Goal: Task Accomplishment & Management: Complete application form

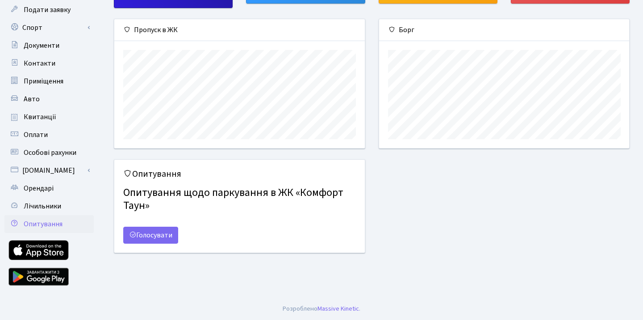
scroll to position [82, 0]
click at [63, 190] on link "Орендарі" at bounding box center [48, 189] width 89 height 18
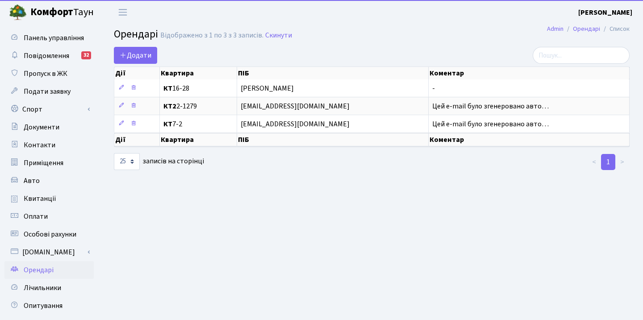
select select "25"
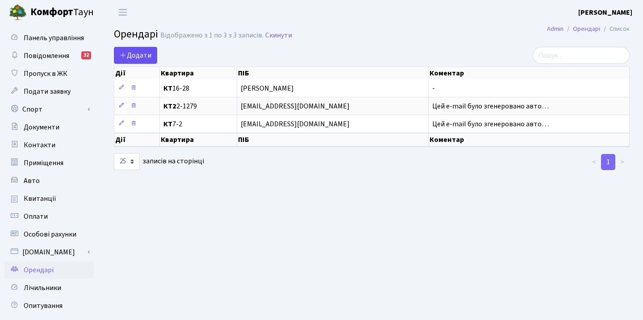
click at [150, 59] on span "Додати" at bounding box center [136, 55] width 32 height 10
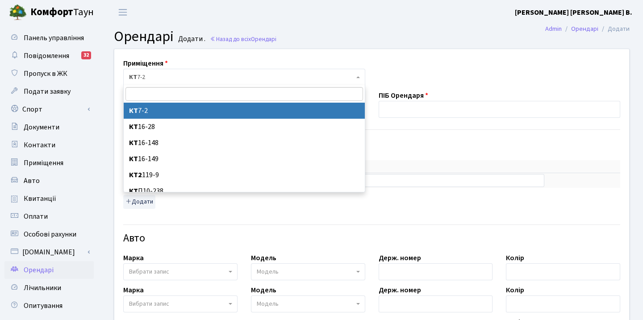
click at [154, 84] on span "КТ 7-2" at bounding box center [244, 77] width 242 height 17
click at [191, 79] on span "КТ 7-2" at bounding box center [241, 77] width 225 height 9
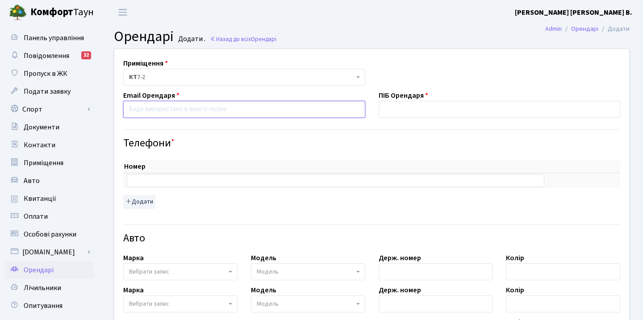
paste input "Kirabagmet@gmail.com"
type input "Kirabagmet@gmail.com"
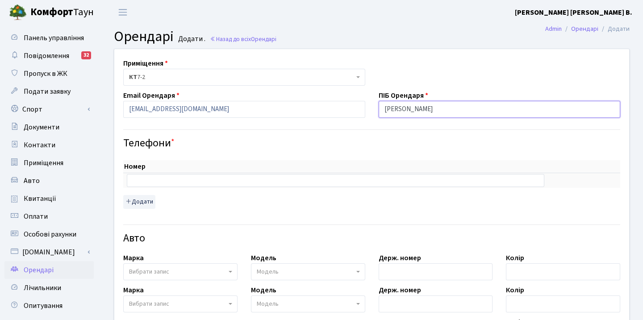
type input "[PERSON_NAME]"
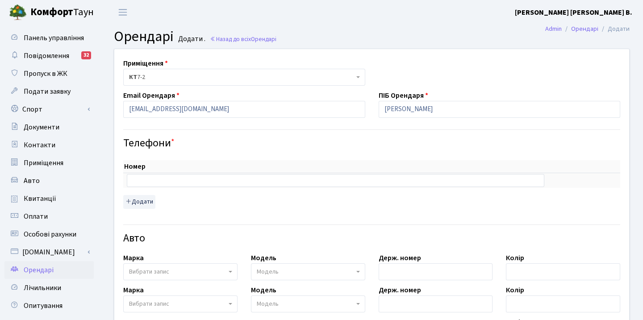
click at [298, 144] on h4 "Телефони *" at bounding box center [371, 143] width 497 height 13
click at [218, 176] on input "text" at bounding box center [336, 180] width 418 height 13
paste input "+380951689921"
type input "+380951689921"
click at [262, 140] on h4 "Телефони *" at bounding box center [371, 143] width 497 height 13
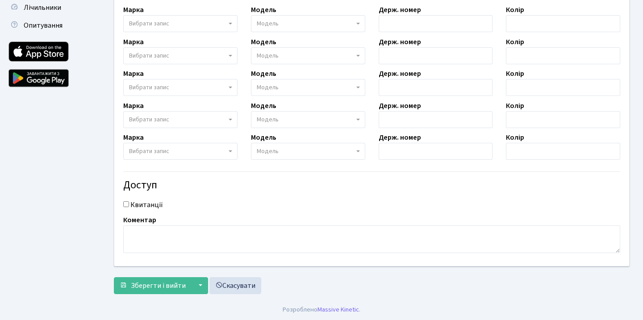
scroll to position [280, 0]
click at [168, 281] on span "Зберегти і вийти" at bounding box center [158, 286] width 55 height 10
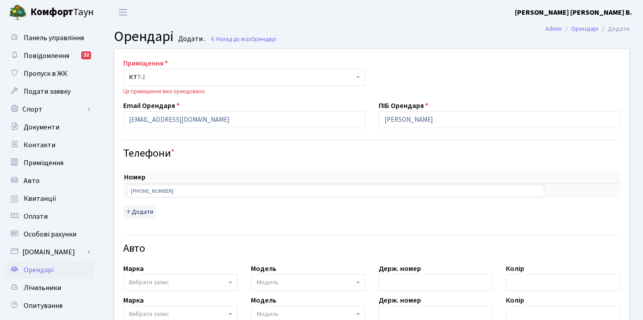
click at [186, 88] on div "Це приміщення вже орендовано" at bounding box center [244, 92] width 242 height 8
click at [186, 83] on span "КТ 7-2" at bounding box center [244, 77] width 242 height 17
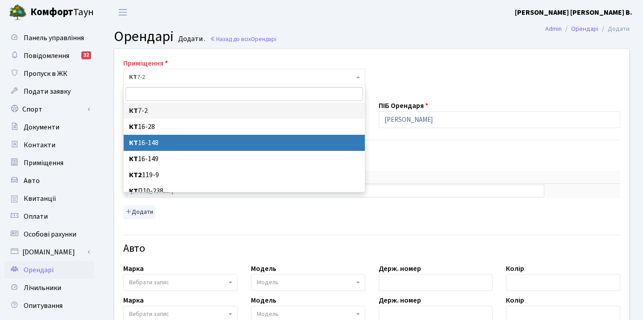
select select "8709"
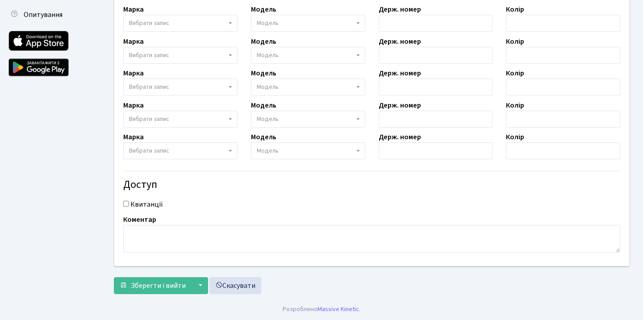
scroll to position [290, 0]
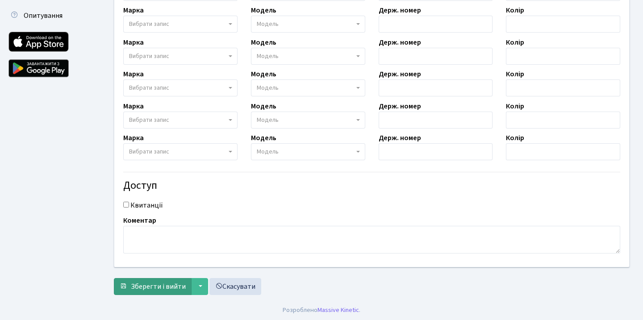
click at [153, 290] on span "Зберегти і вийти" at bounding box center [158, 287] width 55 height 10
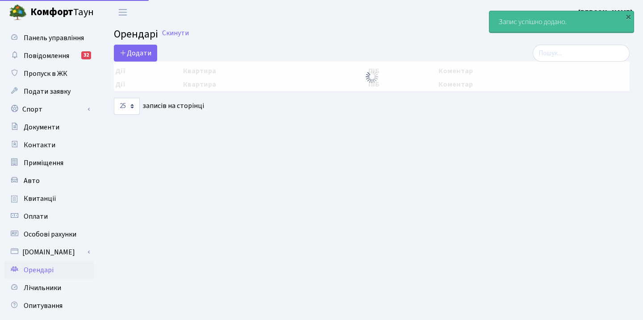
select select "25"
